Goal: Task Accomplishment & Management: Manage account settings

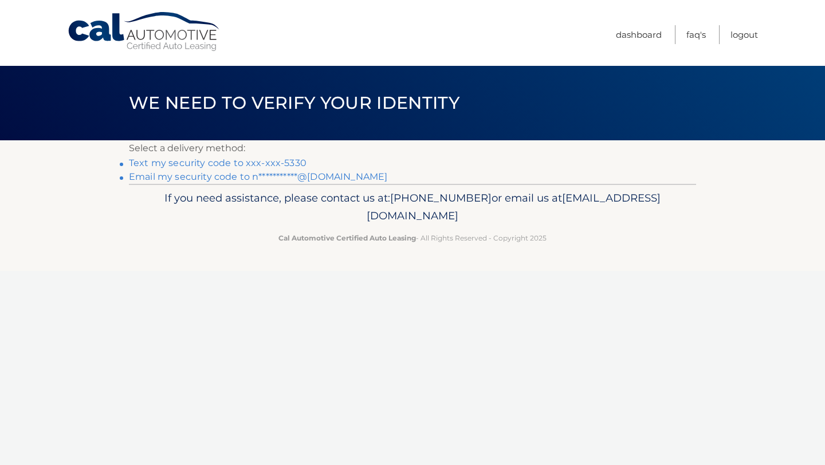
click at [288, 162] on link "Text my security code to xxx-xxx-5330" at bounding box center [218, 163] width 178 height 11
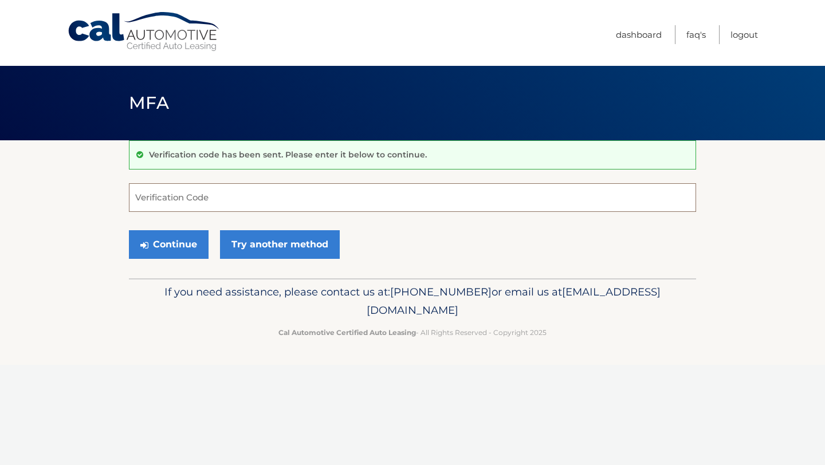
click at [285, 196] on input "Verification Code" at bounding box center [412, 197] width 567 height 29
type input "288792"
click at [185, 240] on button "Continue" at bounding box center [169, 244] width 80 height 29
click at [743, 37] on link "Logout" at bounding box center [745, 34] width 28 height 19
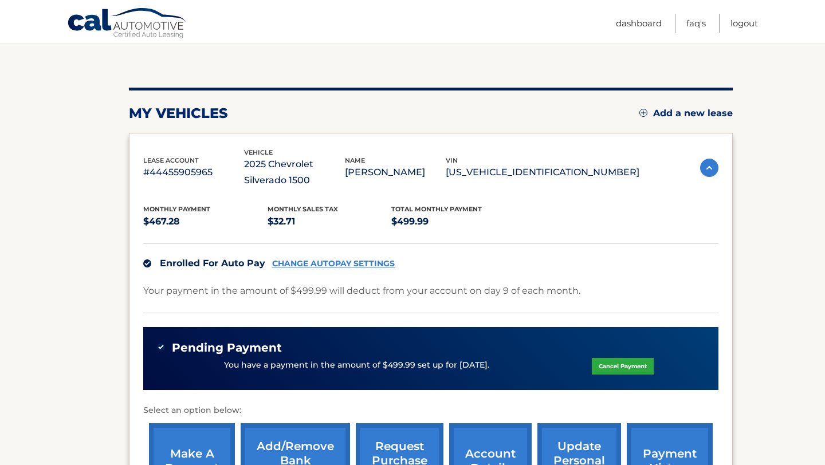
scroll to position [111, 0]
